Goal: Task Accomplishment & Management: Complete application form

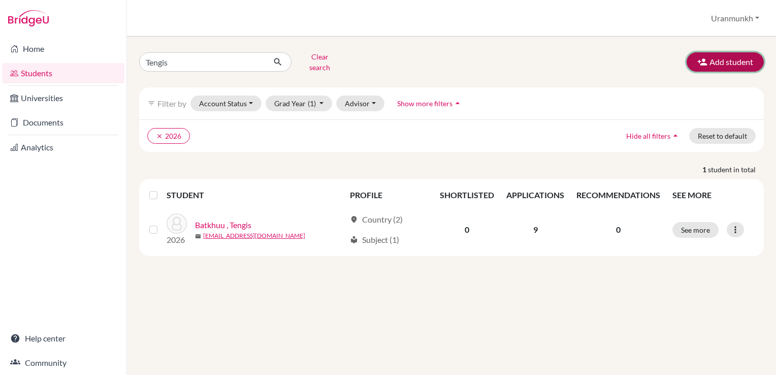
click at [724, 59] on button "Add student" at bounding box center [725, 61] width 77 height 19
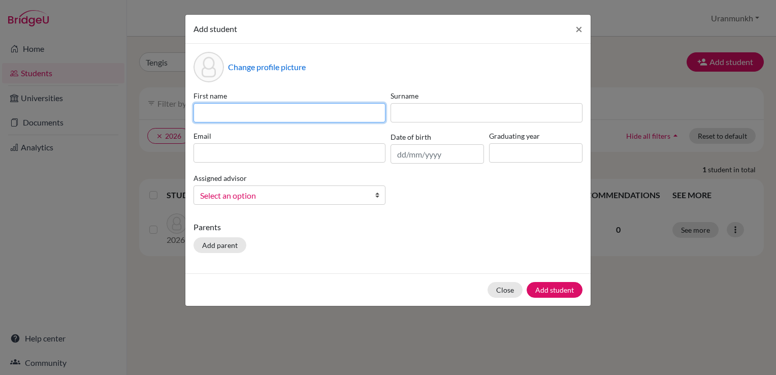
click at [284, 118] on input at bounding box center [290, 112] width 192 height 19
type input "Saintsag"
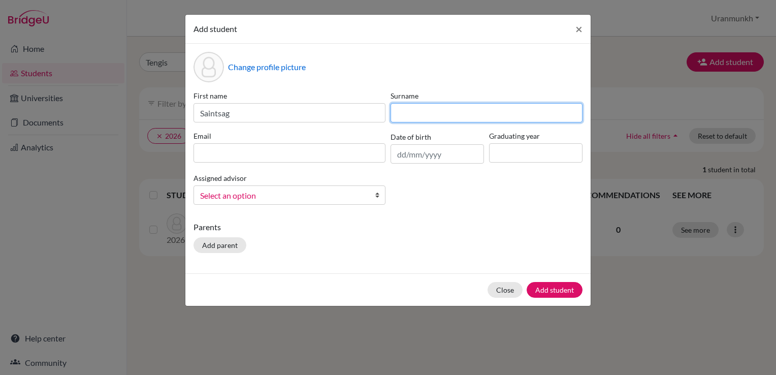
click at [439, 119] on input at bounding box center [487, 112] width 192 height 19
type input "Ganzorig"
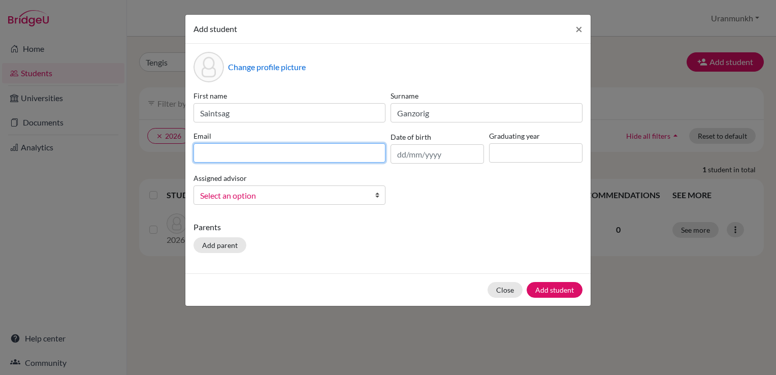
click at [295, 155] on input at bounding box center [290, 152] width 192 height 19
type input "gsaintsag@gmail.com"
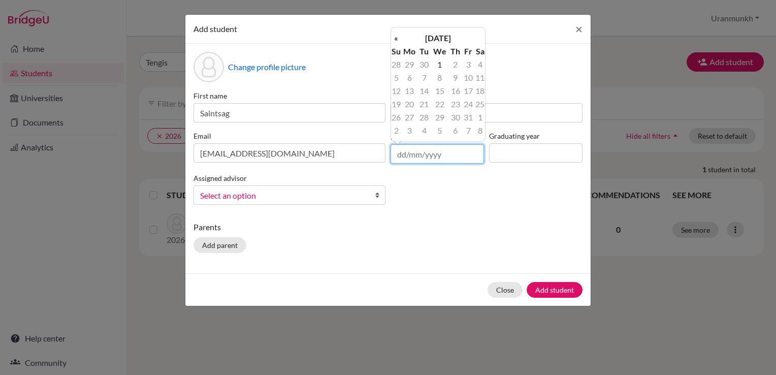
click at [429, 151] on input "text" at bounding box center [437, 153] width 93 height 19
click at [434, 40] on th "October 2025" at bounding box center [438, 37] width 74 height 13
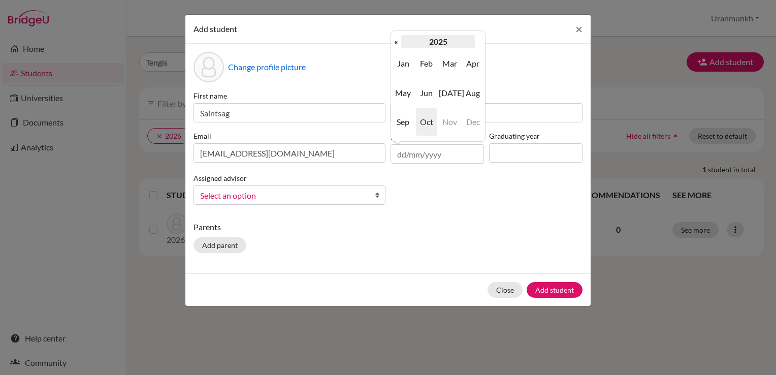
click at [437, 41] on th "2025" at bounding box center [438, 41] width 74 height 13
click at [427, 48] on th "2020-2029" at bounding box center [438, 41] width 74 height 13
click at [433, 69] on span "2000" at bounding box center [426, 63] width 21 height 27
click at [424, 116] on span "2008" at bounding box center [426, 121] width 21 height 27
click at [424, 117] on span "Oct" at bounding box center [426, 121] width 21 height 27
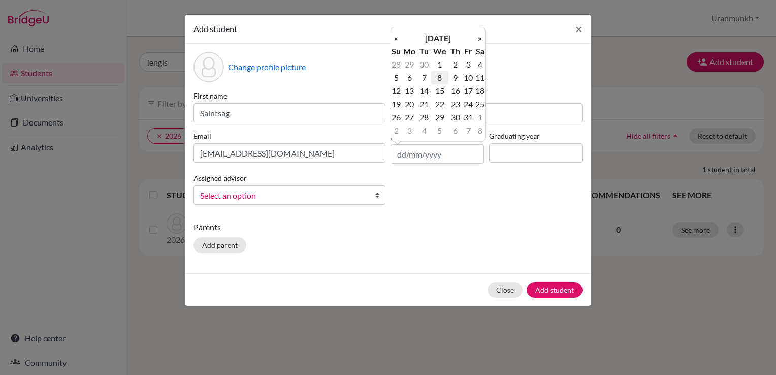
click at [441, 78] on td "8" at bounding box center [440, 77] width 18 height 13
type input "08/10/2008"
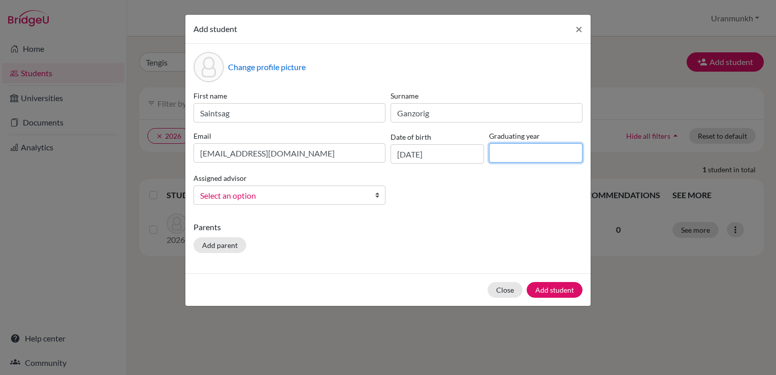
click at [521, 154] on input at bounding box center [535, 152] width 93 height 19
type input "2026"
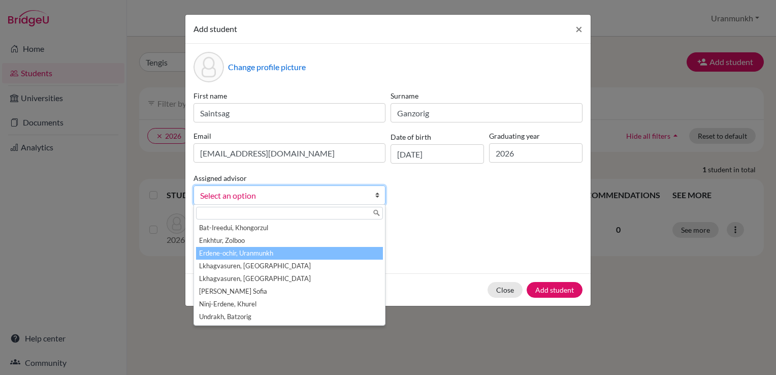
click at [220, 252] on li "Erdene-ochir, Uranmunkh" at bounding box center [289, 253] width 187 height 13
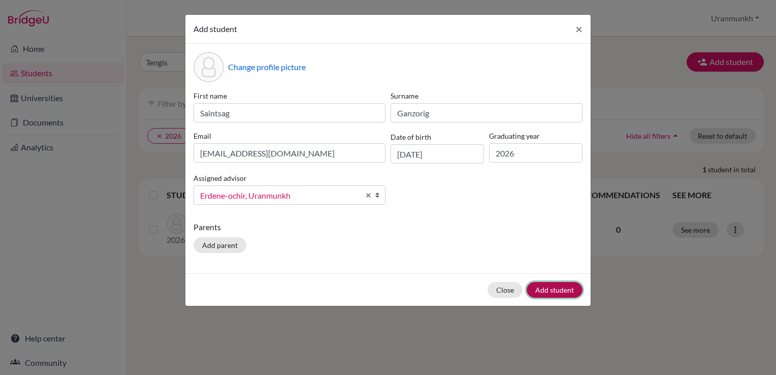
click at [567, 289] on button "Add student" at bounding box center [555, 290] width 56 height 16
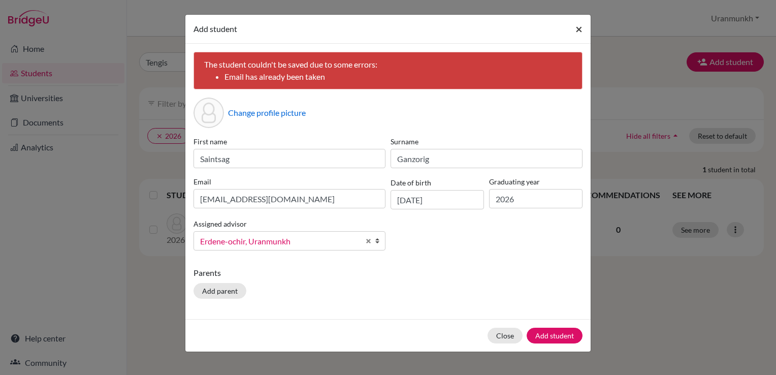
click at [574, 35] on button "×" at bounding box center [578, 29] width 23 height 28
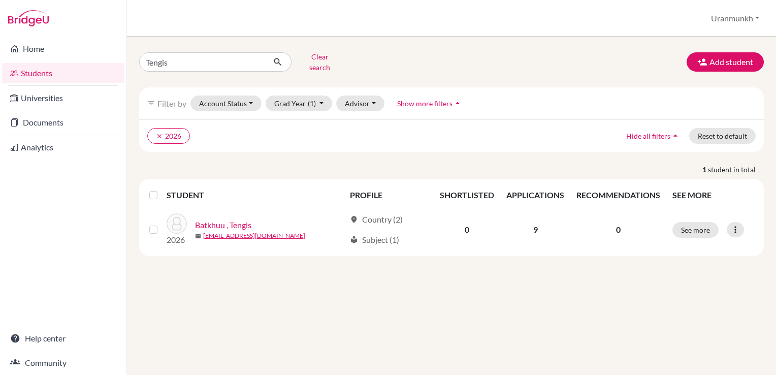
drag, startPoint x: 240, startPoint y: 302, endPoint x: 776, endPoint y: 310, distance: 535.4
click at [254, 303] on div "Tengis Clear search Add student filter_list Filter by Account Status Active acc…" at bounding box center [451, 206] width 649 height 338
click at [254, 55] on input "Tengis" at bounding box center [202, 61] width 126 height 19
drag, startPoint x: 402, startPoint y: 56, endPoint x: 262, endPoint y: 57, distance: 140.2
click at [262, 57] on input "Find student by name..." at bounding box center [202, 61] width 126 height 19
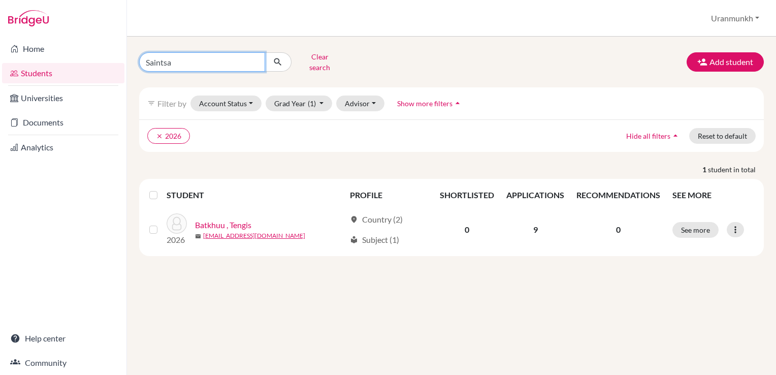
type input "Saintsag"
click button "submit" at bounding box center [278, 61] width 27 height 19
click at [239, 64] on input "Saintsag" at bounding box center [202, 61] width 126 height 19
click at [251, 58] on input "Saintsag" at bounding box center [202, 61] width 126 height 19
click at [384, 68] on div "Clear search Add student filter_list Filter by Account Status Active accounts A…" at bounding box center [451, 152] width 625 height 207
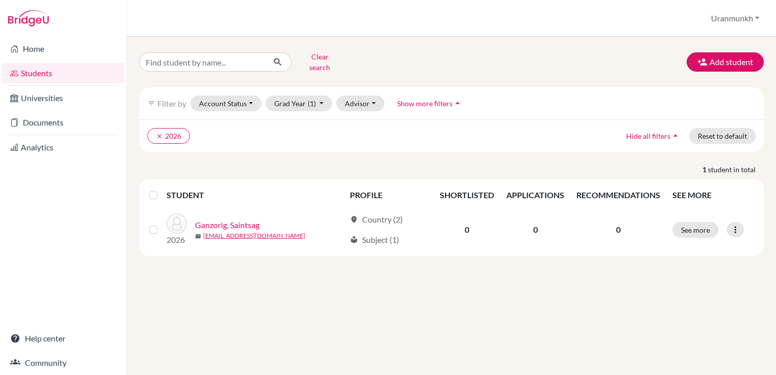
click at [31, 66] on link "Students" at bounding box center [63, 73] width 122 height 20
click at [303, 58] on button "Clear search" at bounding box center [320, 62] width 56 height 26
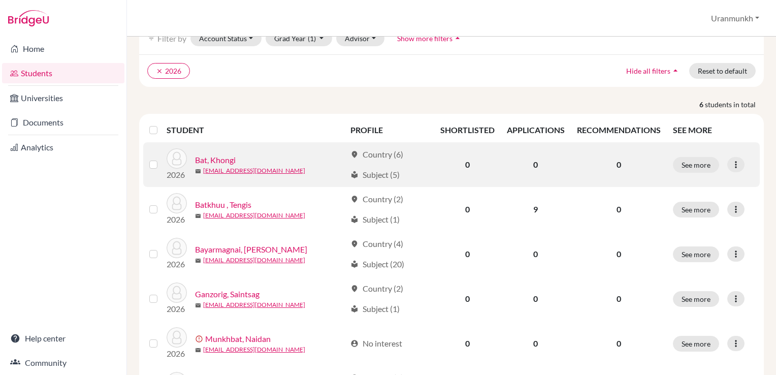
scroll to position [58, 0]
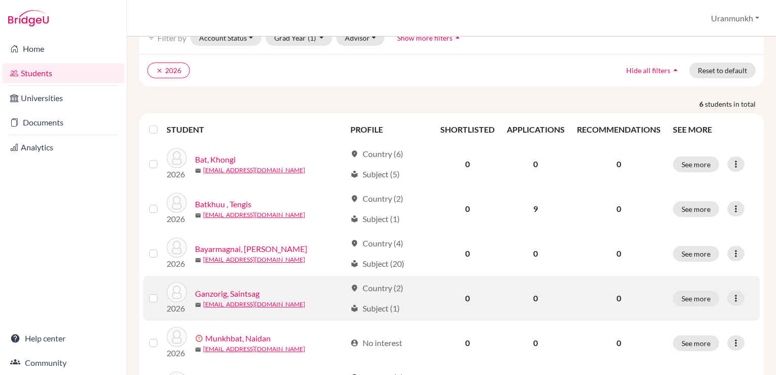
click at [232, 294] on link "Ganzorig, Saintsag" at bounding box center [227, 293] width 65 height 12
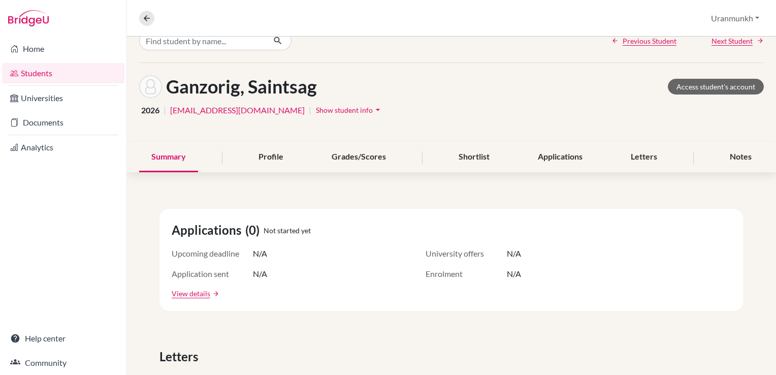
scroll to position [8, 0]
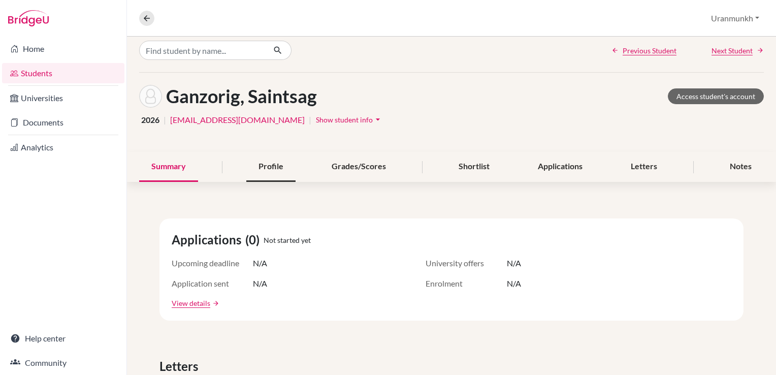
click at [269, 168] on div "Profile" at bounding box center [270, 167] width 49 height 30
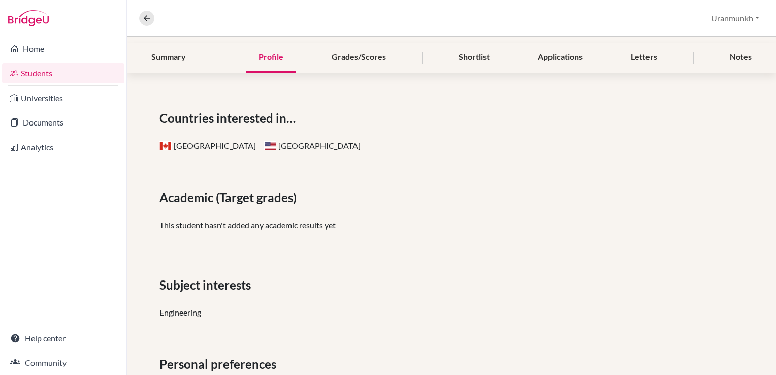
scroll to position [114, 0]
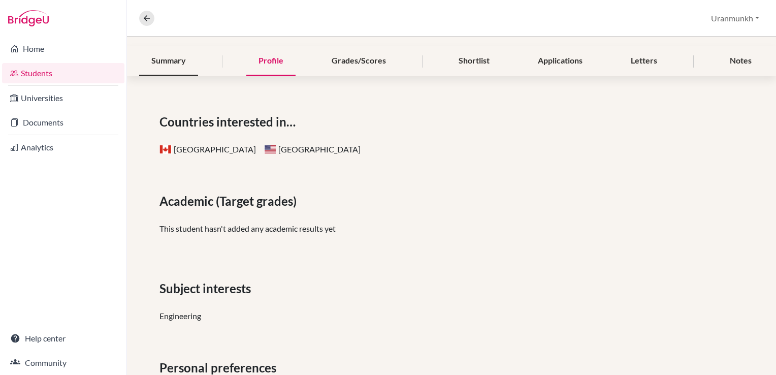
click at [176, 65] on div "Summary" at bounding box center [168, 61] width 59 height 30
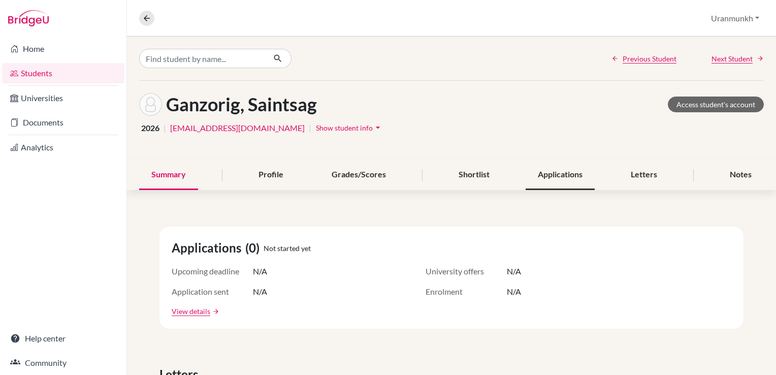
click at [565, 169] on div "Applications" at bounding box center [560, 175] width 69 height 30
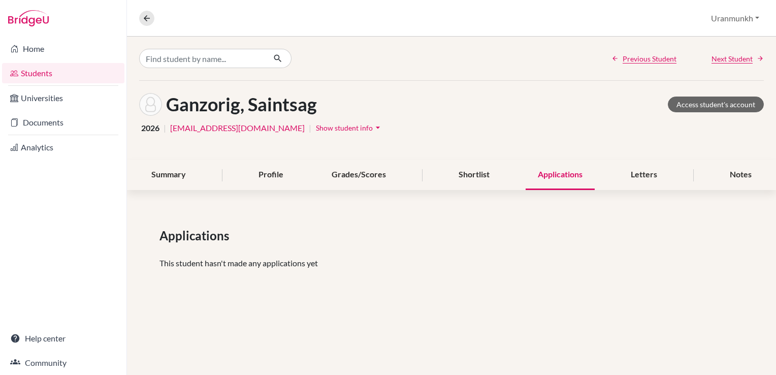
click at [465, 62] on div "Previous Student Next Student" at bounding box center [451, 59] width 649 height 44
